Goal: Task Accomplishment & Management: Complete application form

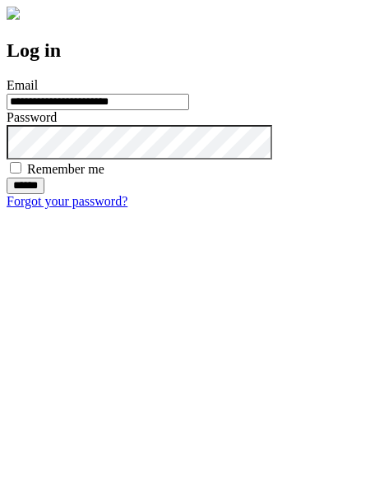
type input "**********"
click at [44, 194] on input "******" at bounding box center [26, 186] width 38 height 16
